Goal: Transaction & Acquisition: Purchase product/service

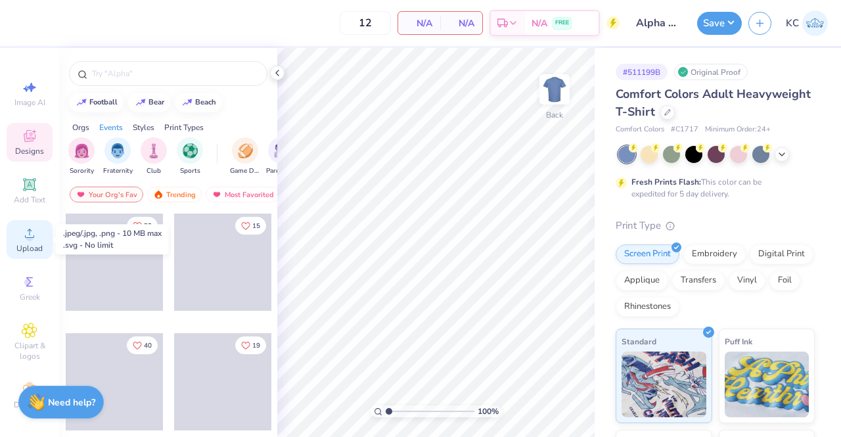
click at [23, 249] on span "Upload" at bounding box center [29, 248] width 26 height 11
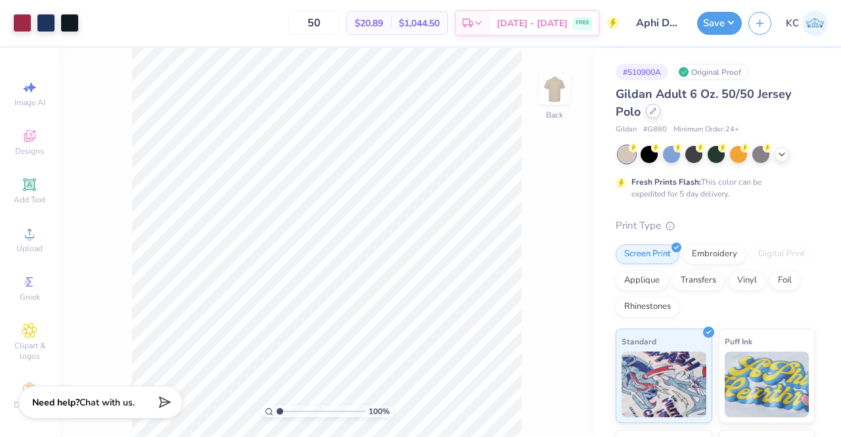
click at [654, 114] on icon at bounding box center [653, 111] width 7 height 7
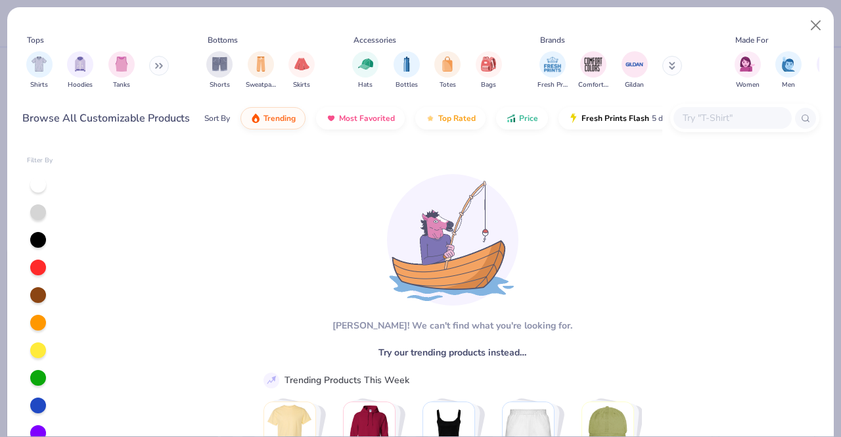
type textarea "x"
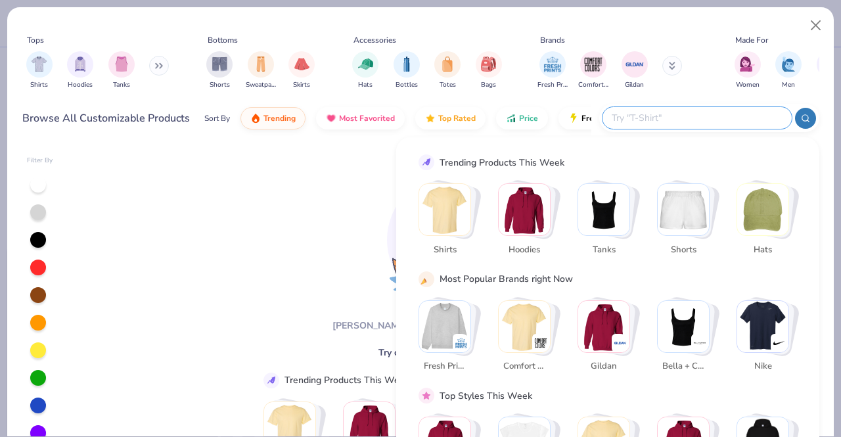
click at [719, 116] on input "text" at bounding box center [696, 117] width 172 height 15
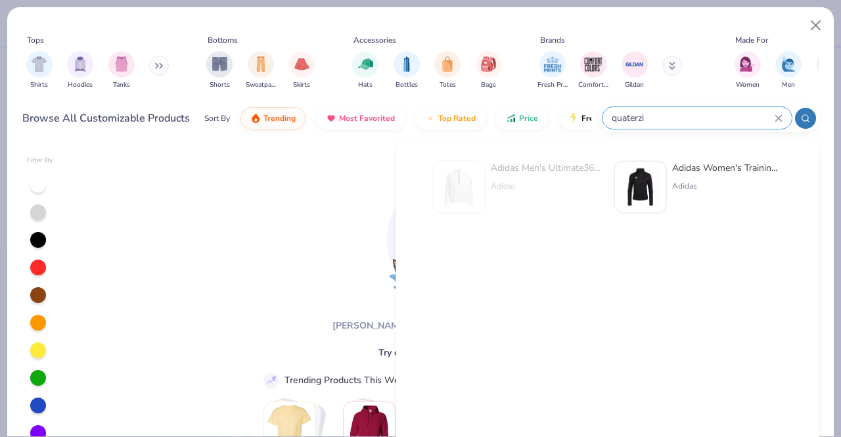
type input "quaterzip"
click at [778, 117] on icon at bounding box center [778, 118] width 6 height 6
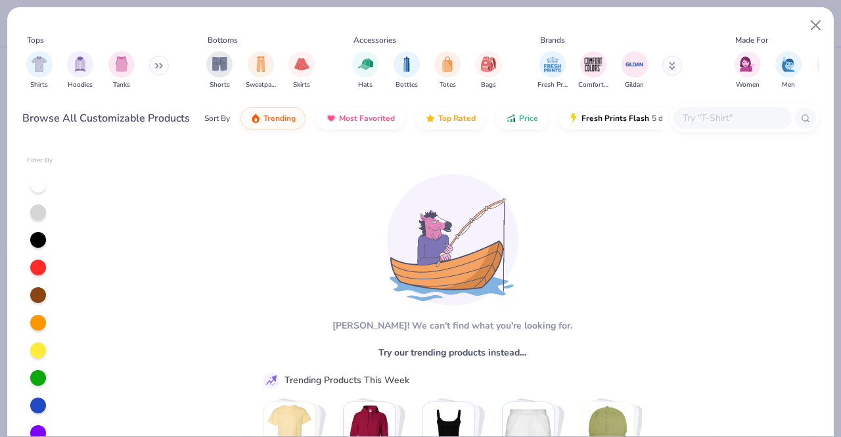
click at [163, 72] on button at bounding box center [159, 66] width 20 height 20
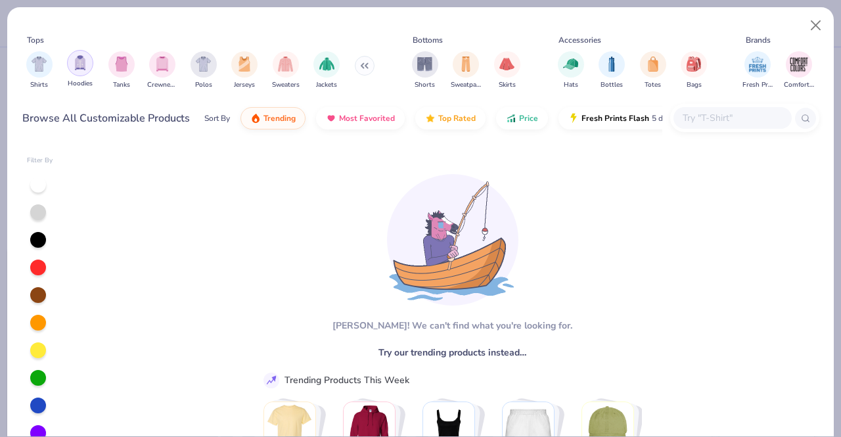
click at [81, 76] on div "filter for Hoodies" at bounding box center [80, 63] width 26 height 26
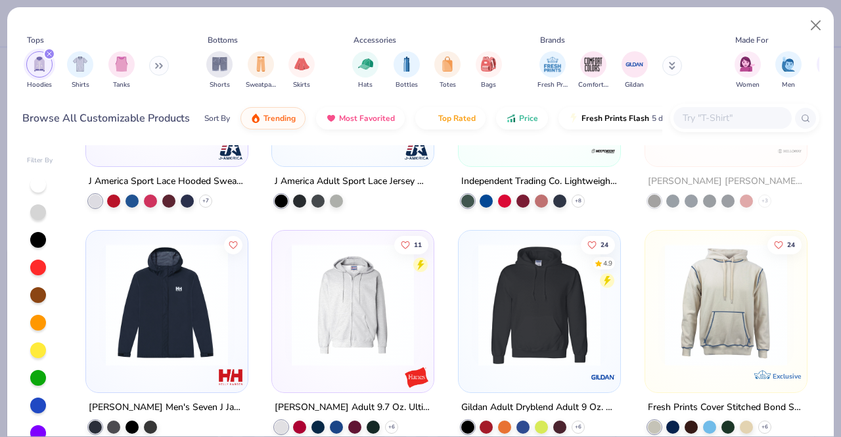
scroll to position [5330, 0]
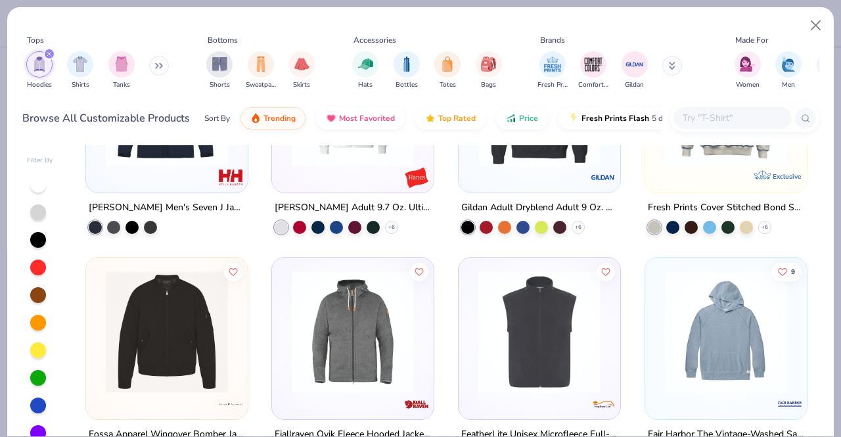
click at [50, 49] on div "filter for Hoodies" at bounding box center [49, 54] width 12 height 12
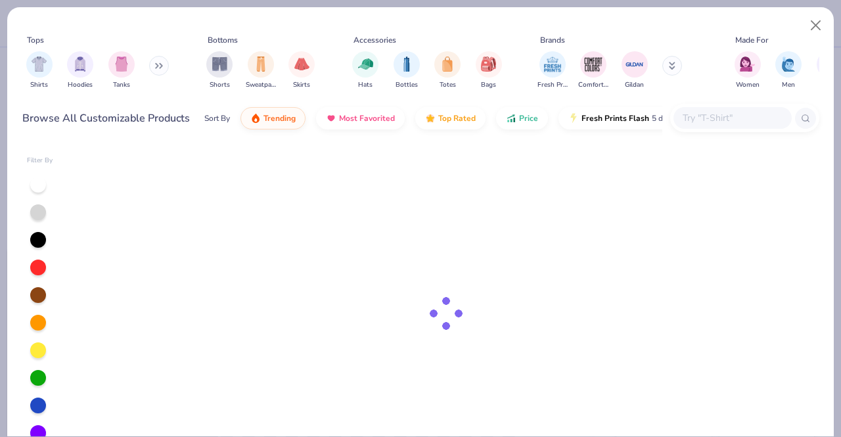
type textarea "x"
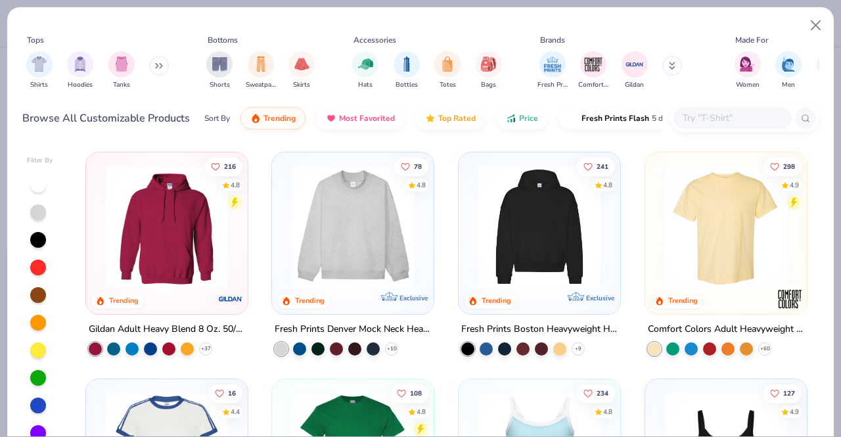
click at [157, 69] on button at bounding box center [159, 66] width 20 height 20
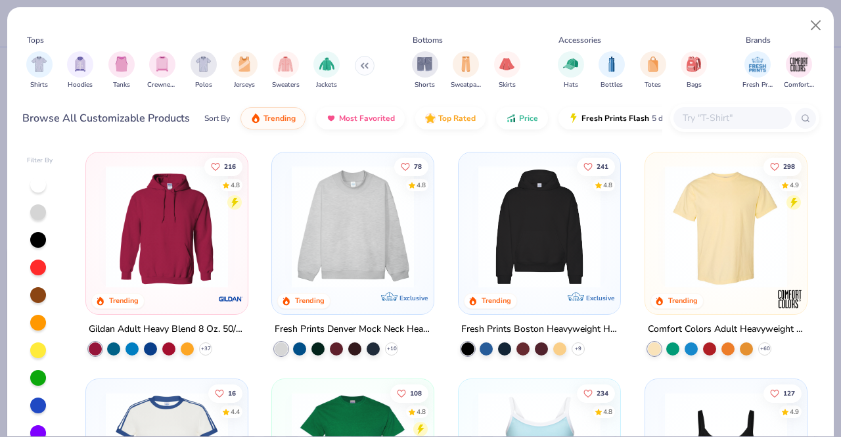
click at [712, 115] on input "text" at bounding box center [731, 117] width 101 height 15
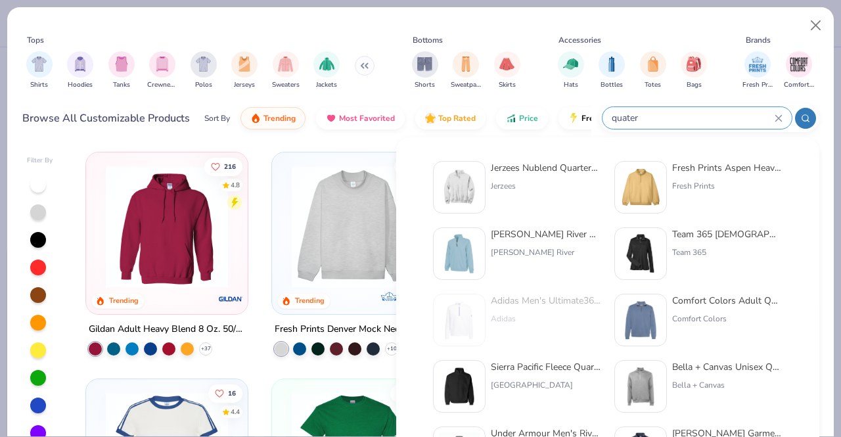
type input "quater"
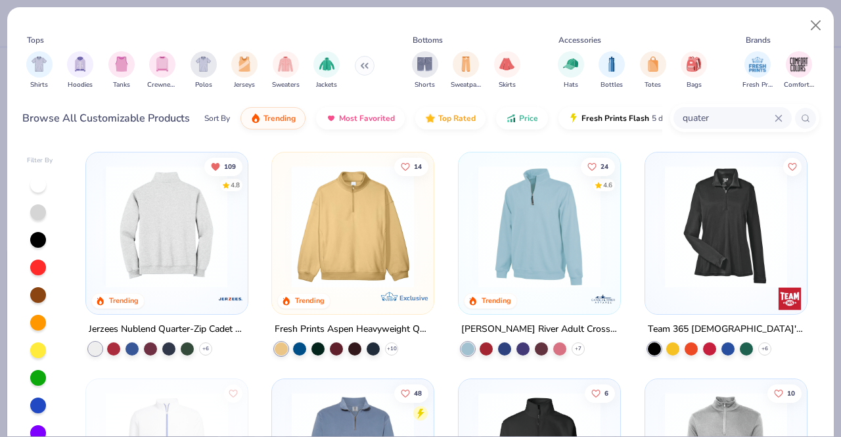
click at [201, 221] on img at bounding box center [166, 227] width 135 height 122
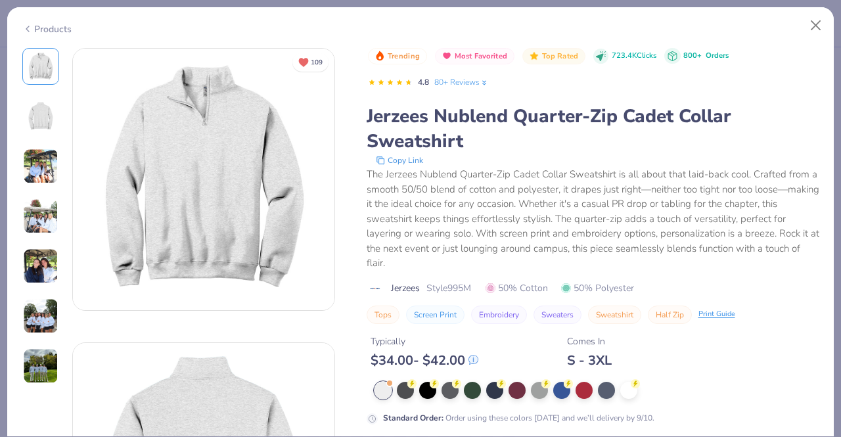
click at [37, 135] on div at bounding box center [40, 216] width 37 height 336
click at [49, 169] on img at bounding box center [40, 165] width 35 height 35
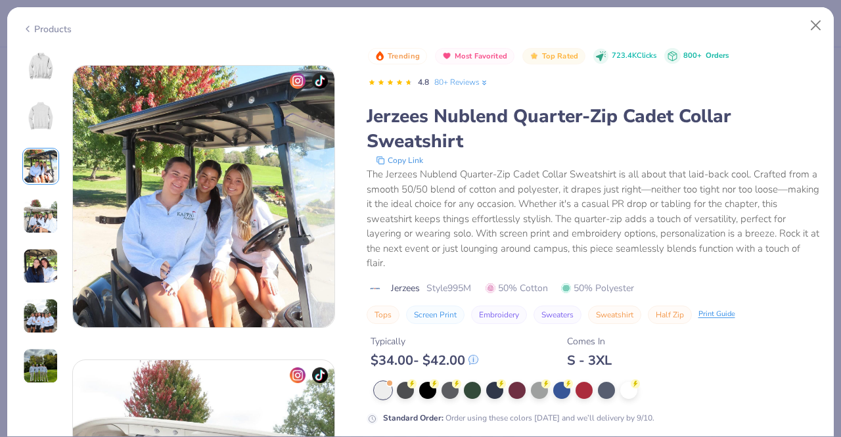
scroll to position [589, 0]
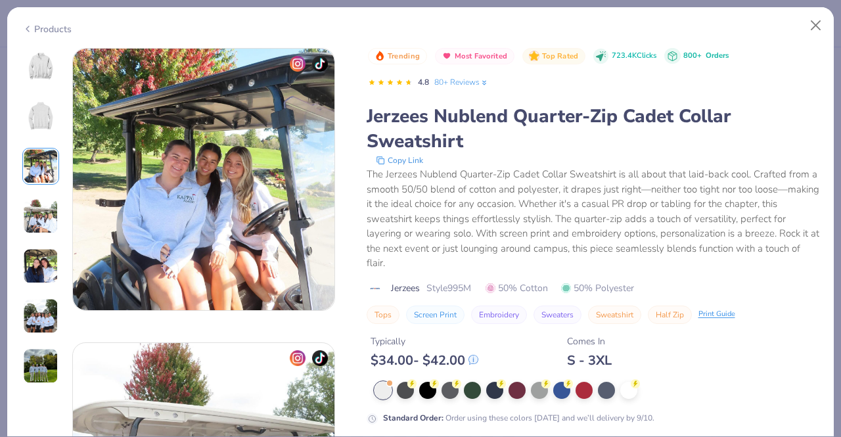
click at [43, 69] on img at bounding box center [41, 67] width 32 height 32
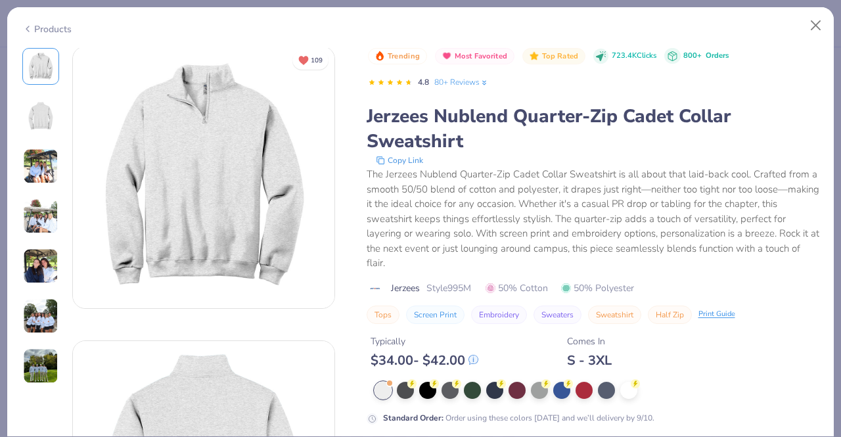
scroll to position [0, 0]
click at [405, 388] on div at bounding box center [405, 388] width 17 height 17
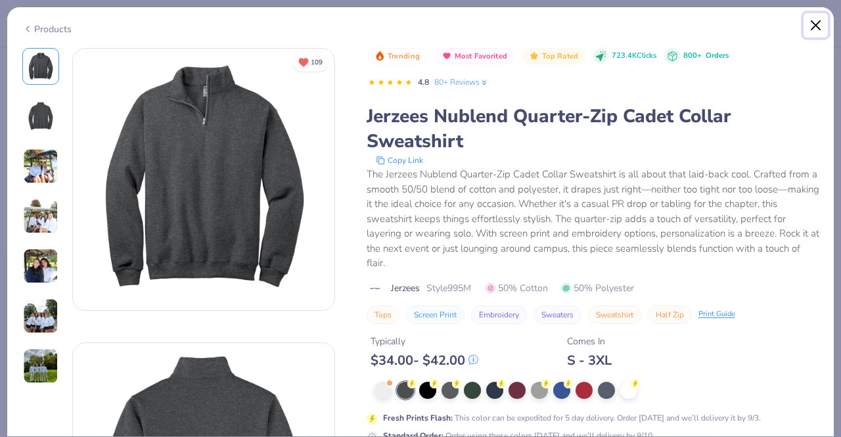
click at [811, 26] on button "Close" at bounding box center [815, 25] width 25 height 25
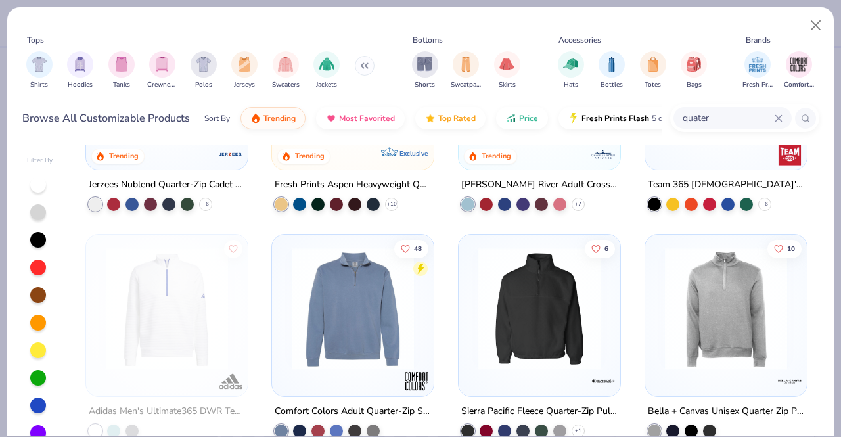
scroll to position [204, 0]
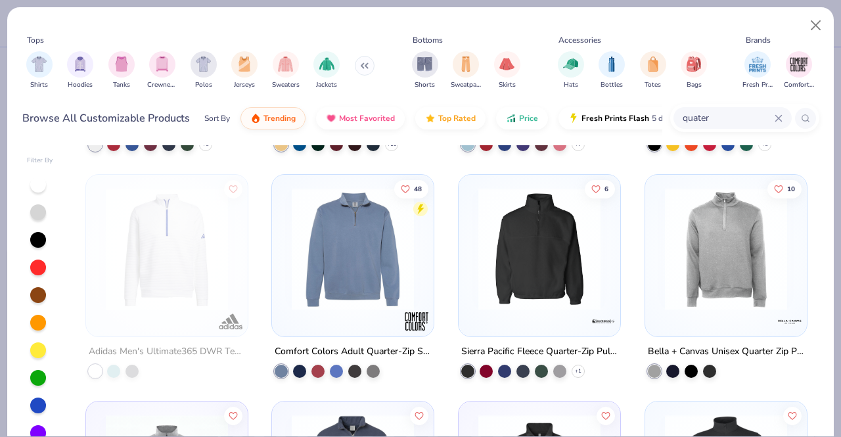
click at [354, 257] on img at bounding box center [352, 249] width 135 height 122
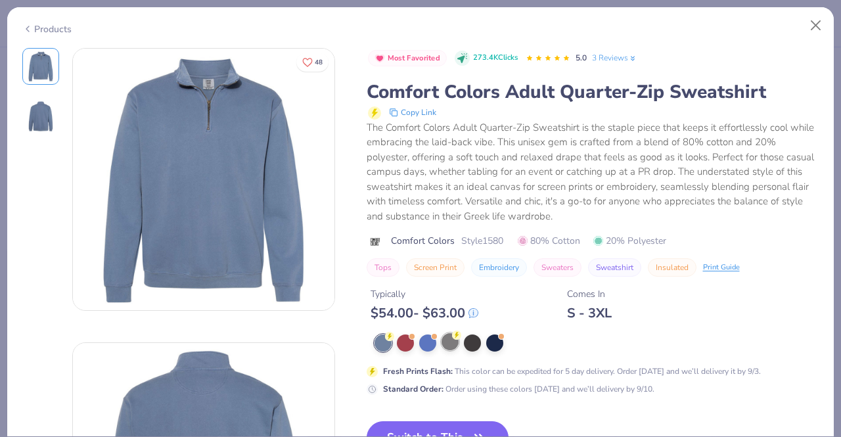
click at [449, 344] on div at bounding box center [449, 341] width 17 height 17
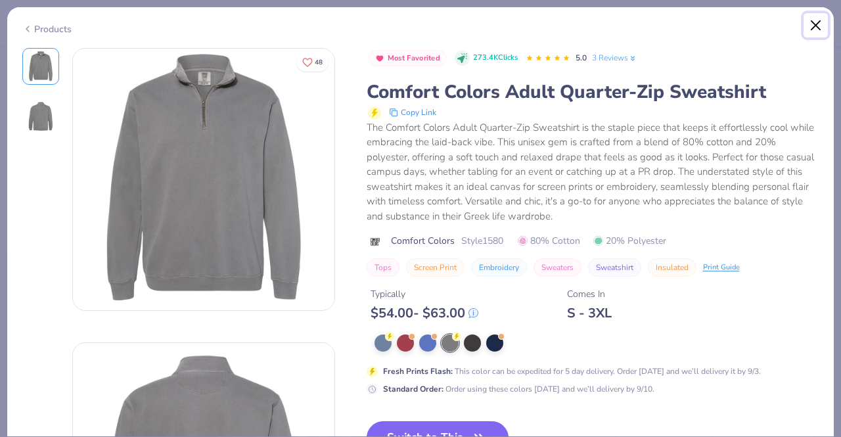
click at [817, 20] on button "Close" at bounding box center [815, 25] width 25 height 25
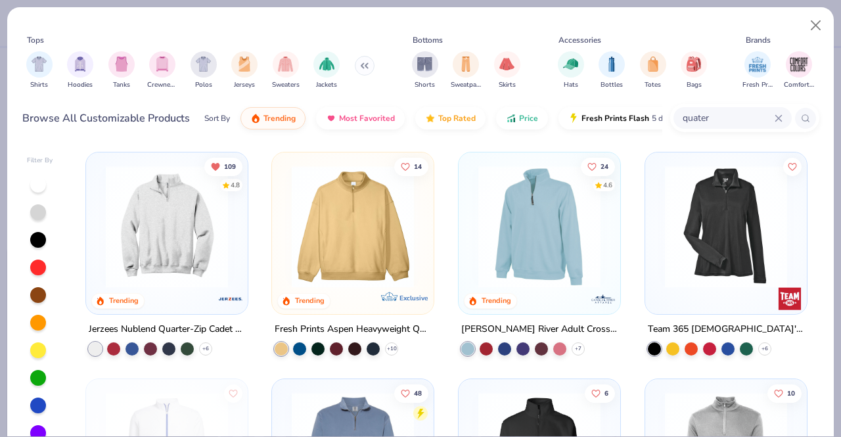
scroll to position [1, 0]
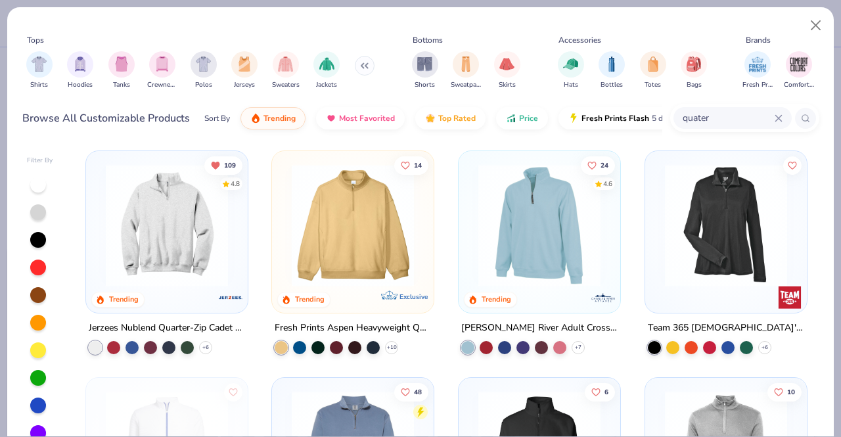
click at [203, 233] on img at bounding box center [166, 225] width 135 height 122
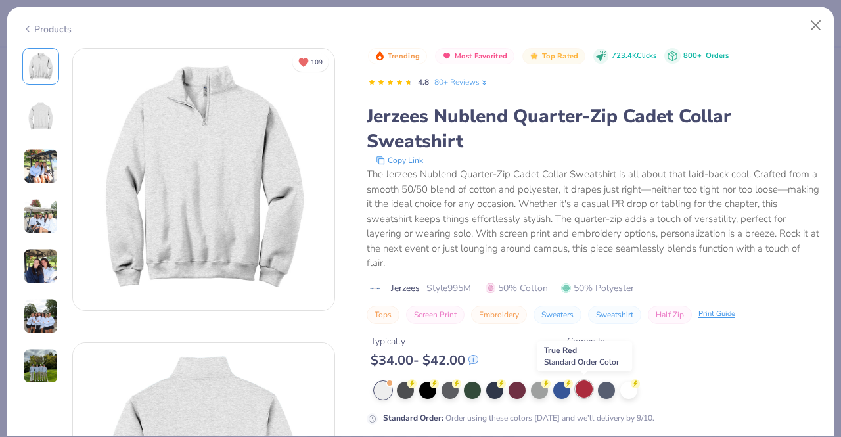
click at [582, 387] on div at bounding box center [583, 388] width 17 height 17
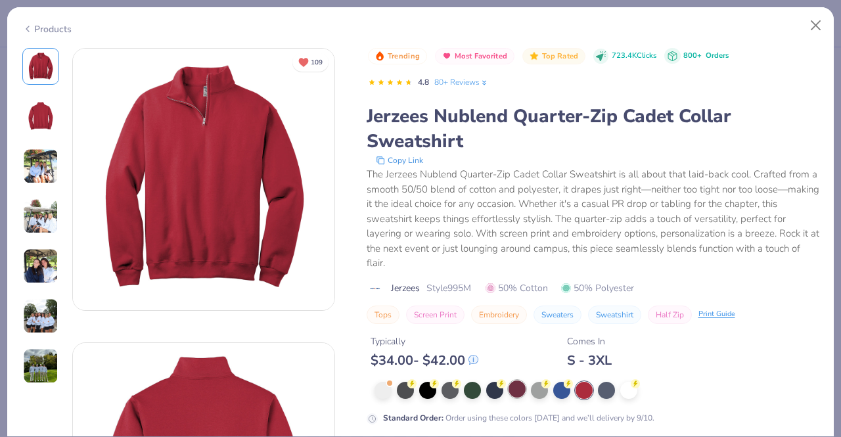
click at [522, 388] on div at bounding box center [516, 388] width 17 height 17
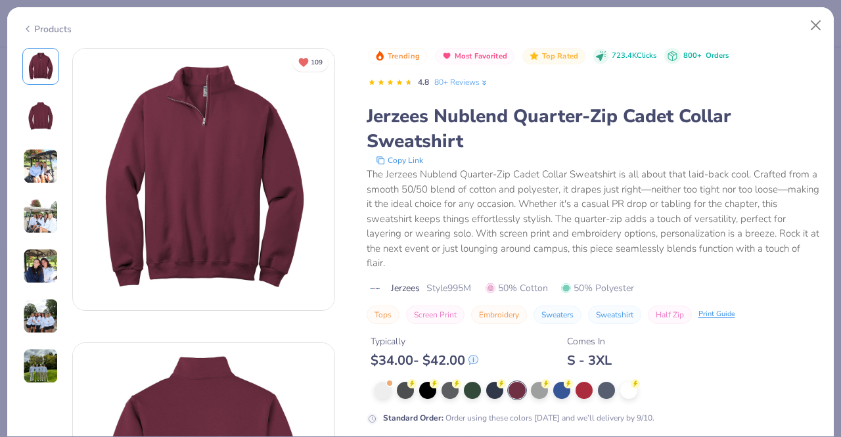
click at [40, 162] on img at bounding box center [40, 165] width 35 height 35
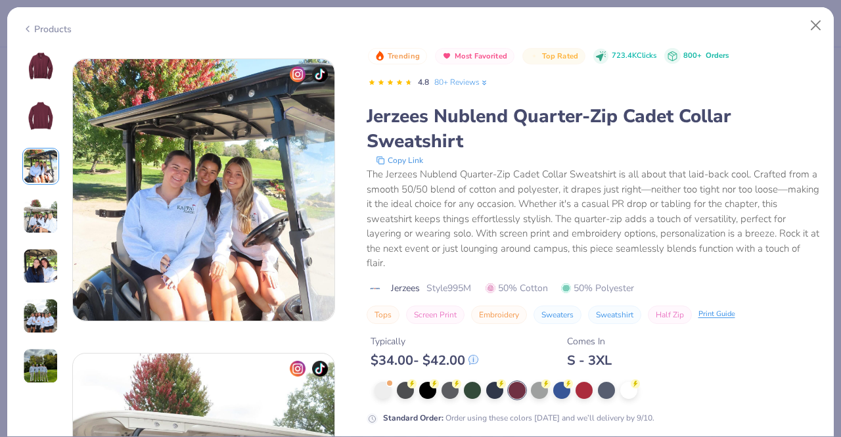
scroll to position [589, 0]
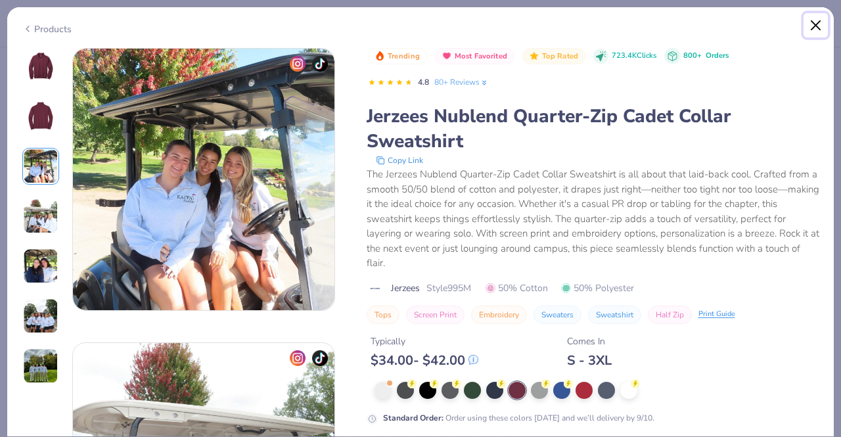
click at [815, 26] on button "Close" at bounding box center [815, 25] width 25 height 25
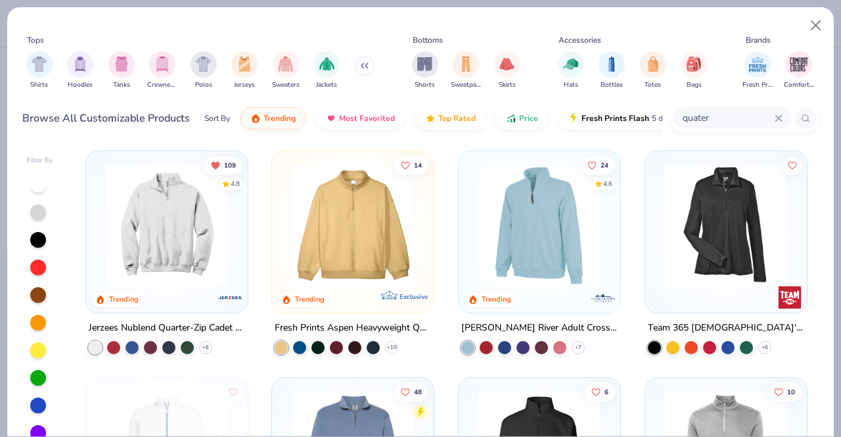
click at [367, 225] on img at bounding box center [352, 225] width 135 height 122
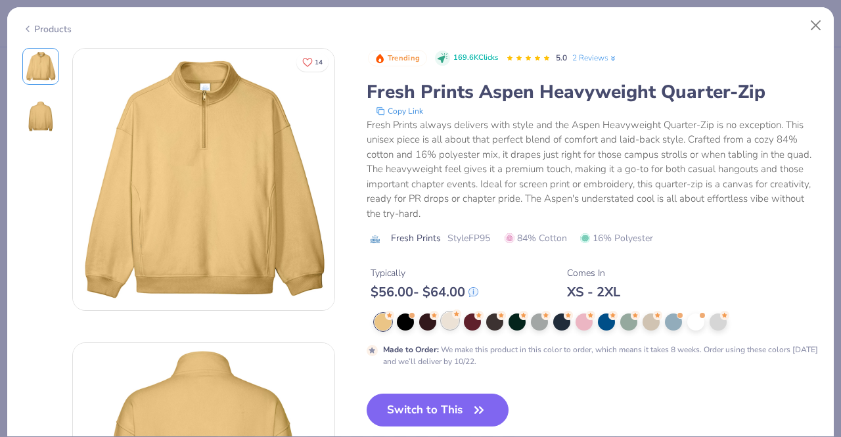
click at [448, 323] on div at bounding box center [449, 320] width 17 height 17
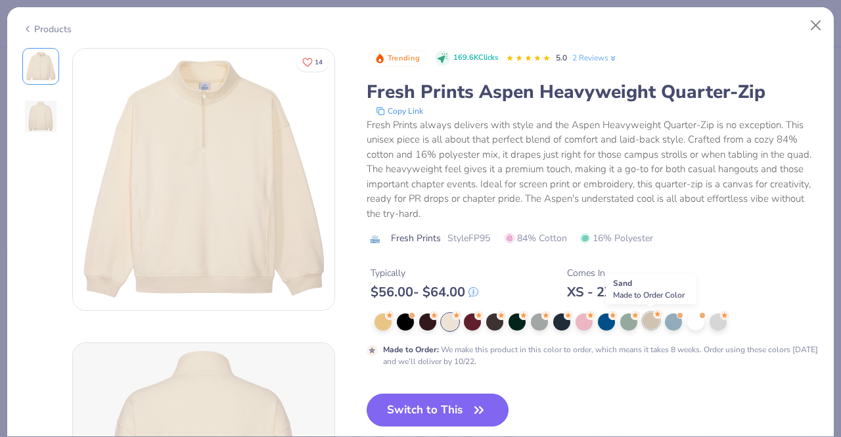
click at [650, 323] on div at bounding box center [650, 320] width 17 height 17
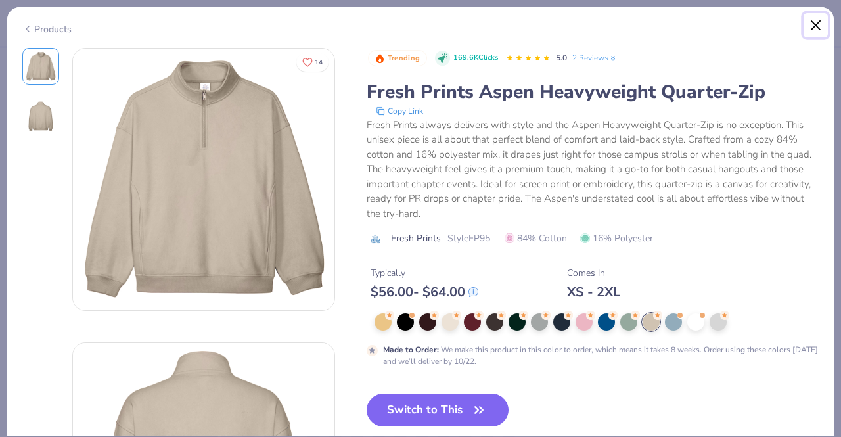
click at [814, 28] on button "Close" at bounding box center [815, 25] width 25 height 25
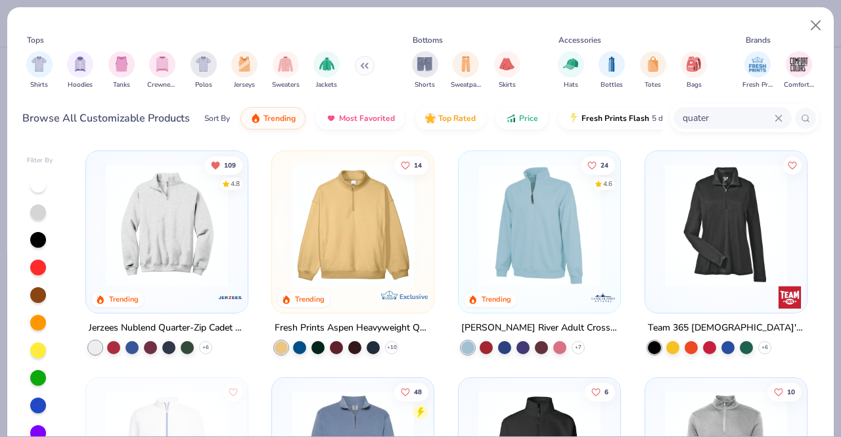
click at [553, 283] on img at bounding box center [539, 225] width 135 height 122
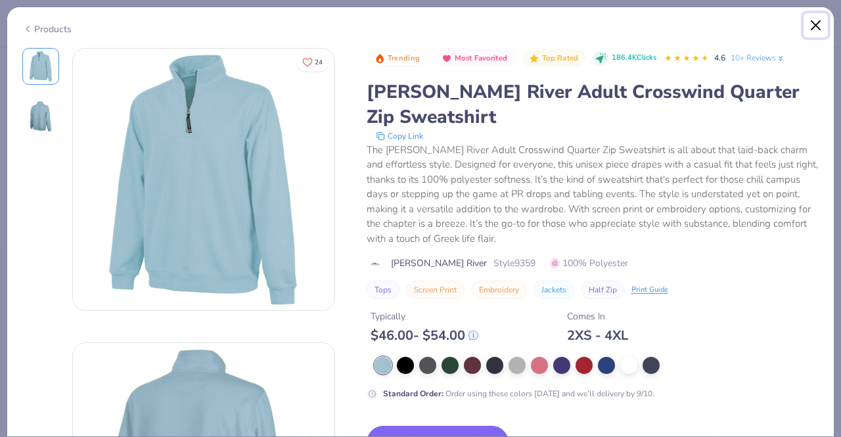
click at [807, 32] on button "Close" at bounding box center [815, 25] width 25 height 25
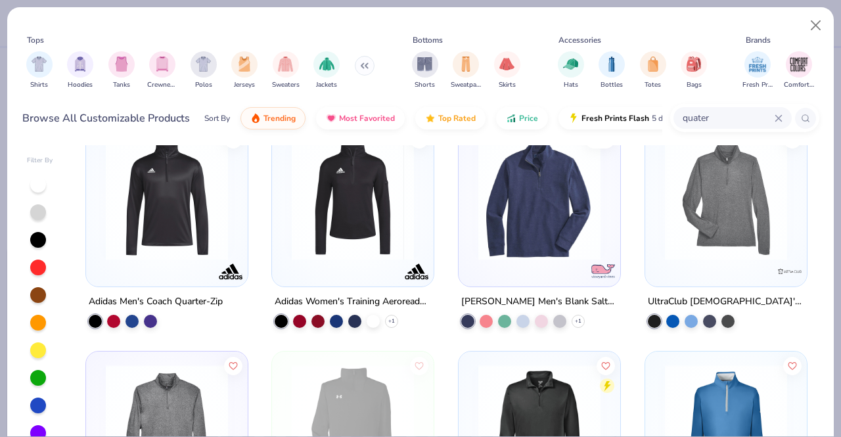
scroll to position [931, 0]
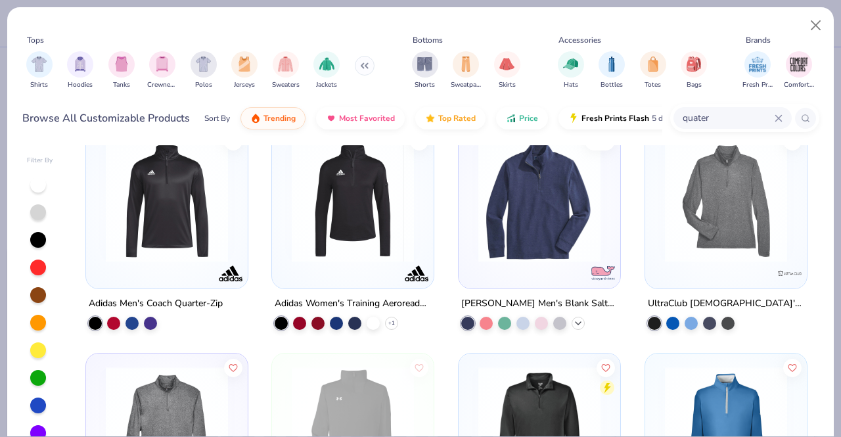
click at [575, 323] on icon at bounding box center [578, 323] width 11 height 11
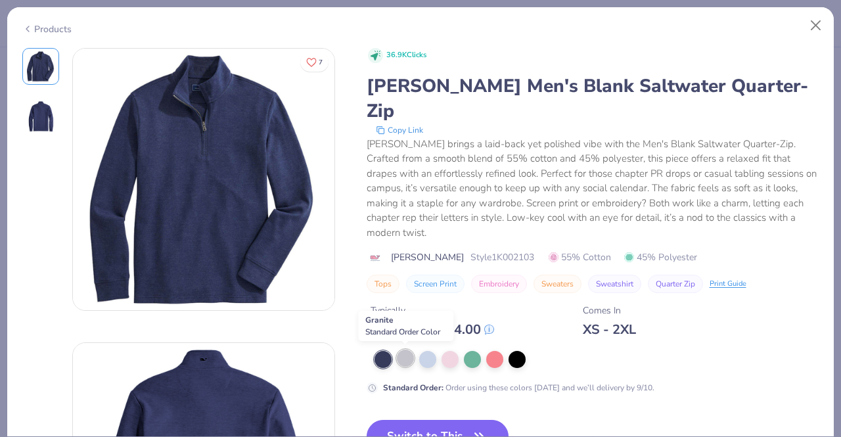
click at [409, 358] on div at bounding box center [405, 357] width 17 height 17
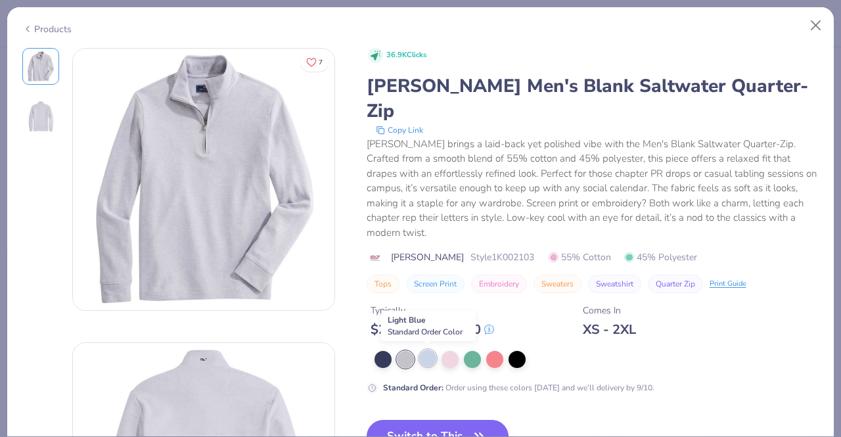
click at [428, 358] on div at bounding box center [427, 357] width 17 height 17
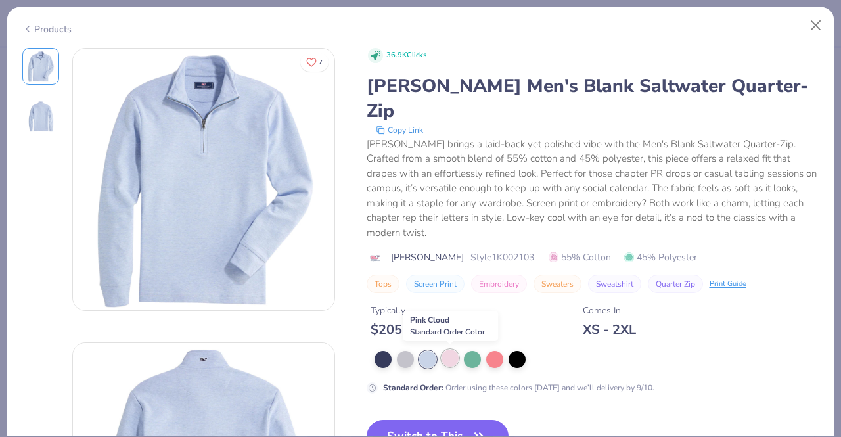
click at [445, 358] on div at bounding box center [449, 357] width 17 height 17
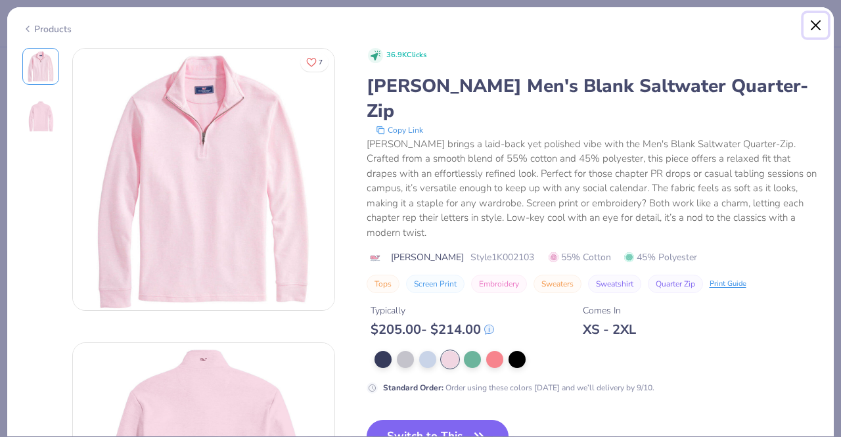
click at [817, 21] on button "Close" at bounding box center [815, 25] width 25 height 25
type textarea "x"
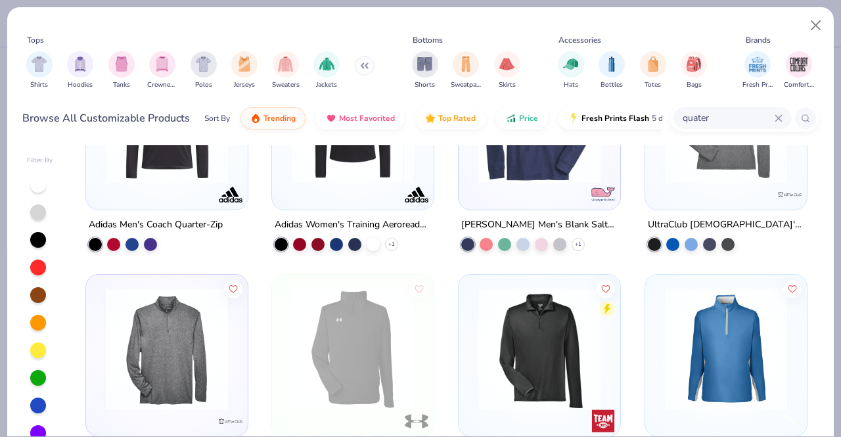
scroll to position [1010, 0]
